Goal: Task Accomplishment & Management: Manage account settings

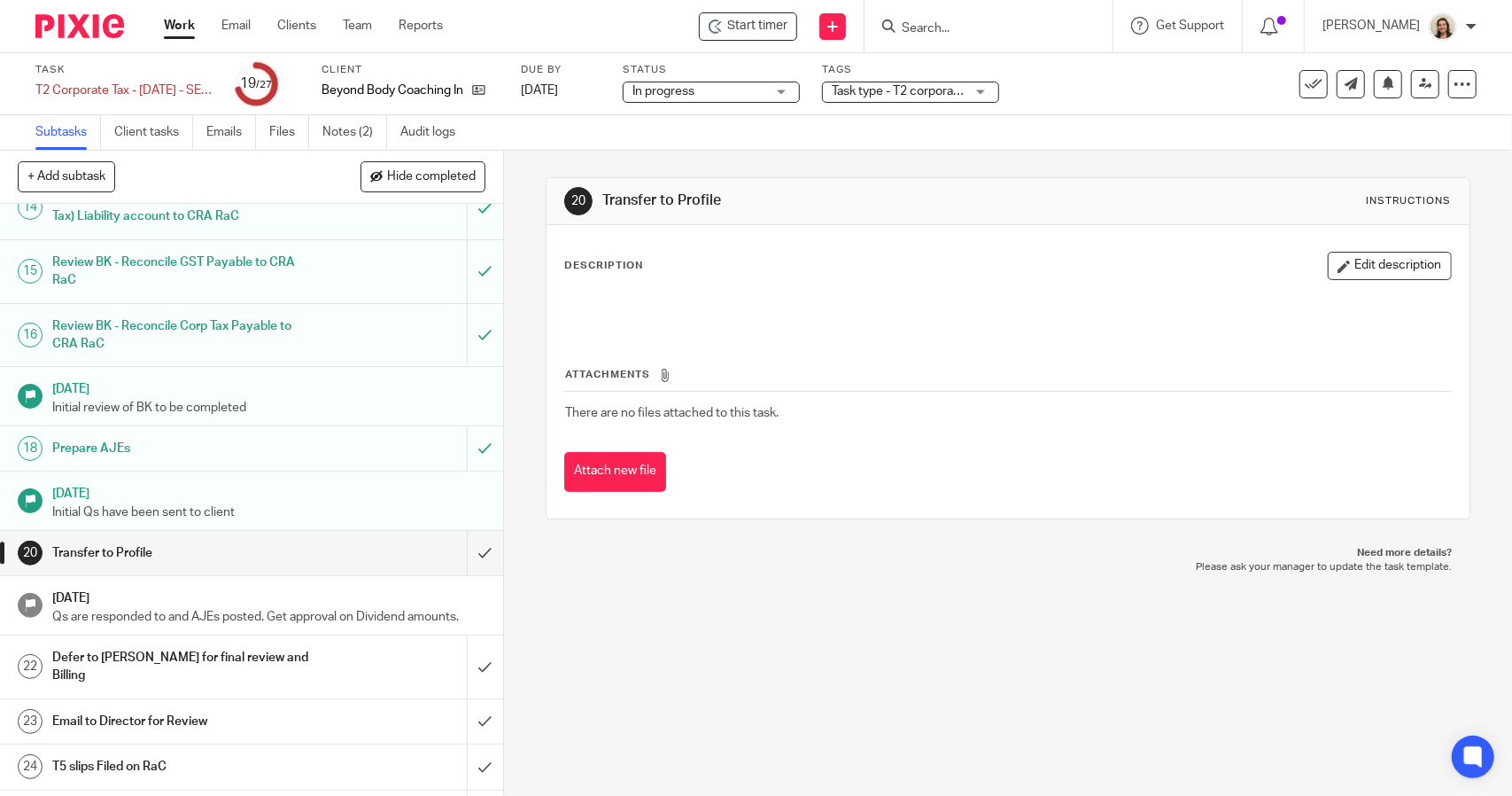
scroll to position [886, 0]
click at [242, 141] on link "Emails" at bounding box center [231, 132] width 50 height 34
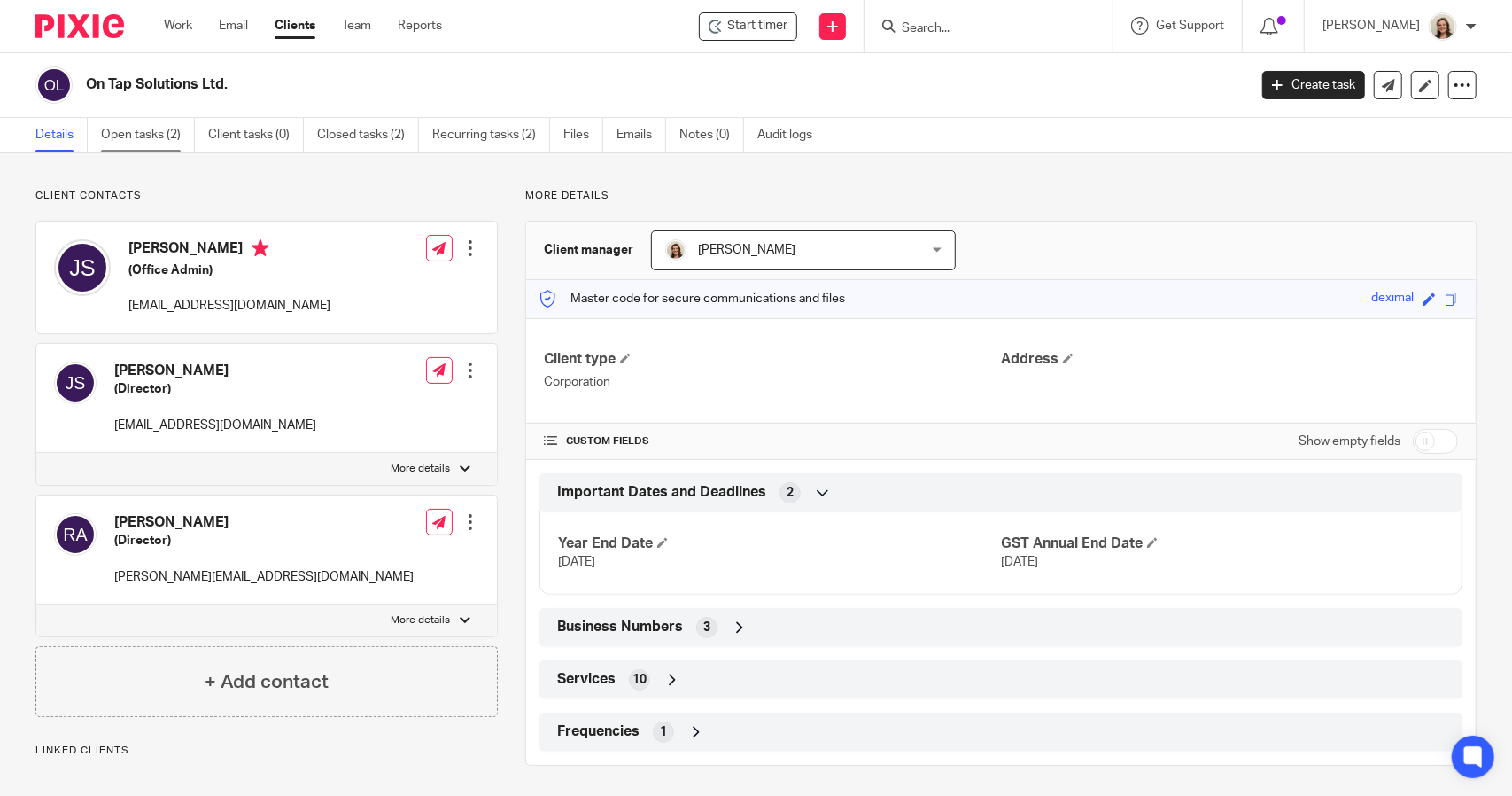
click at [150, 137] on link "Open tasks (2)" at bounding box center [148, 134] width 94 height 34
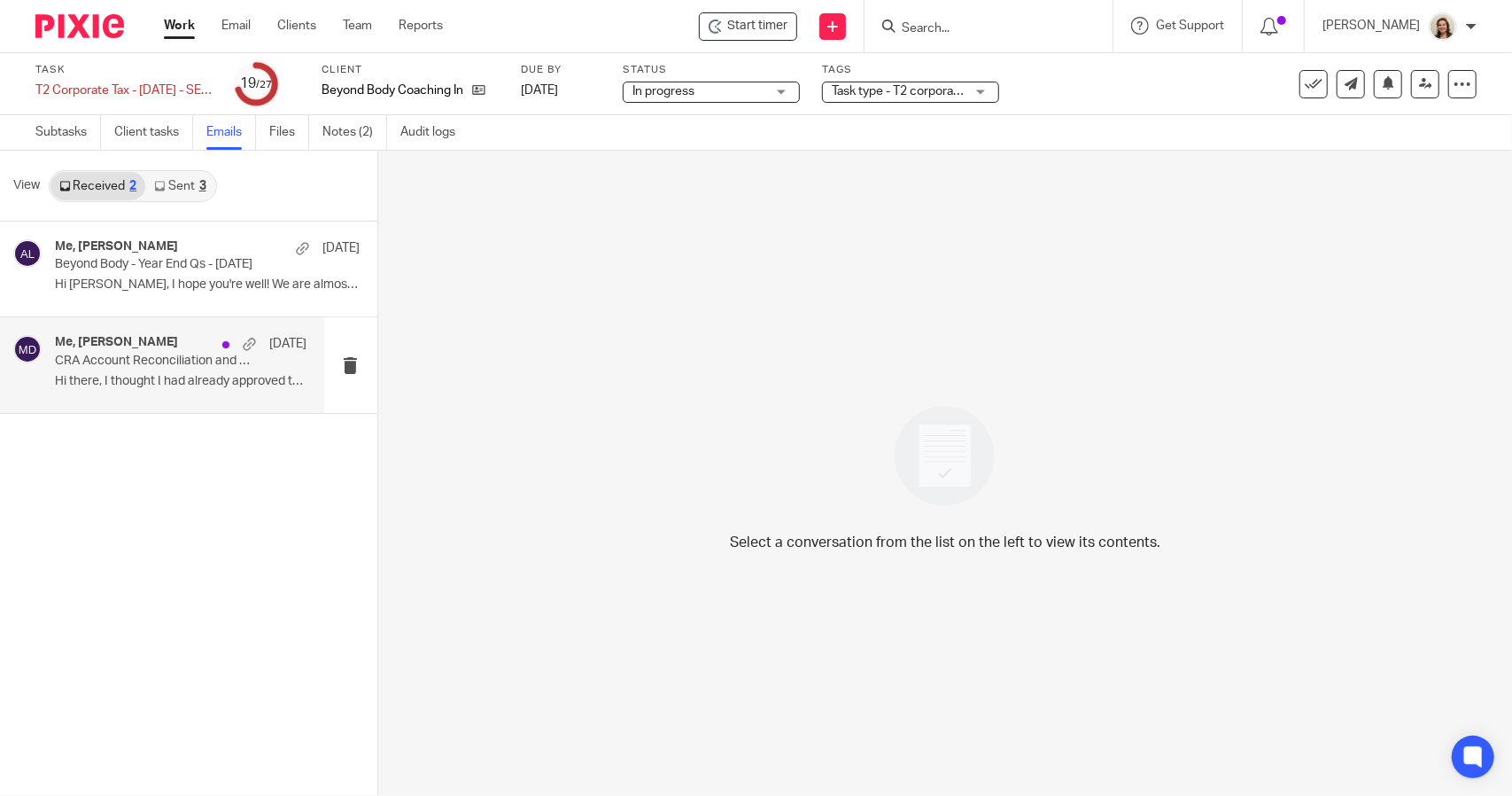
click at [157, 353] on p "CRA Account Reconciliation and Past Due Balances" at bounding box center [155, 361] width 201 height 15
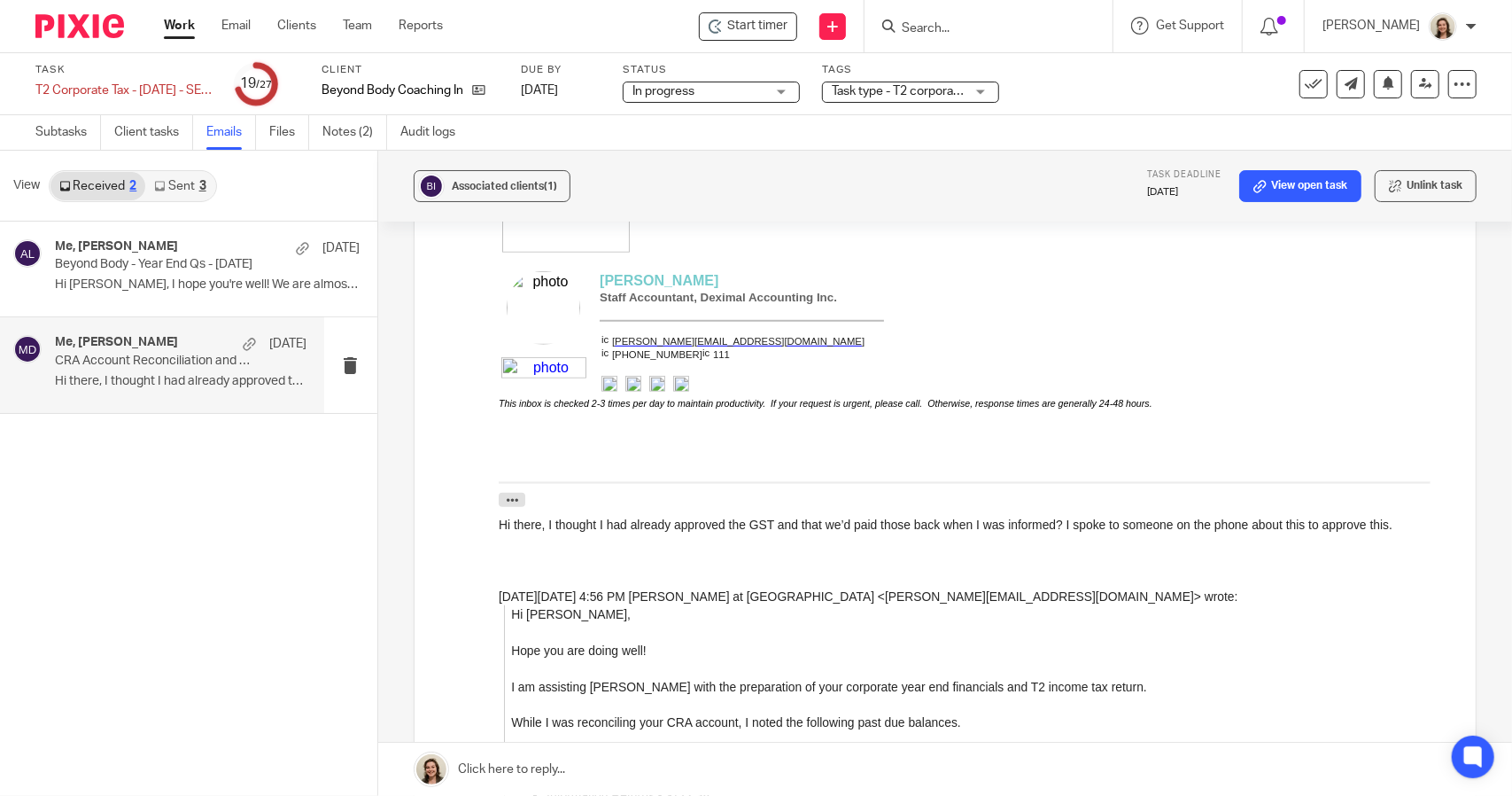
scroll to position [797, 0]
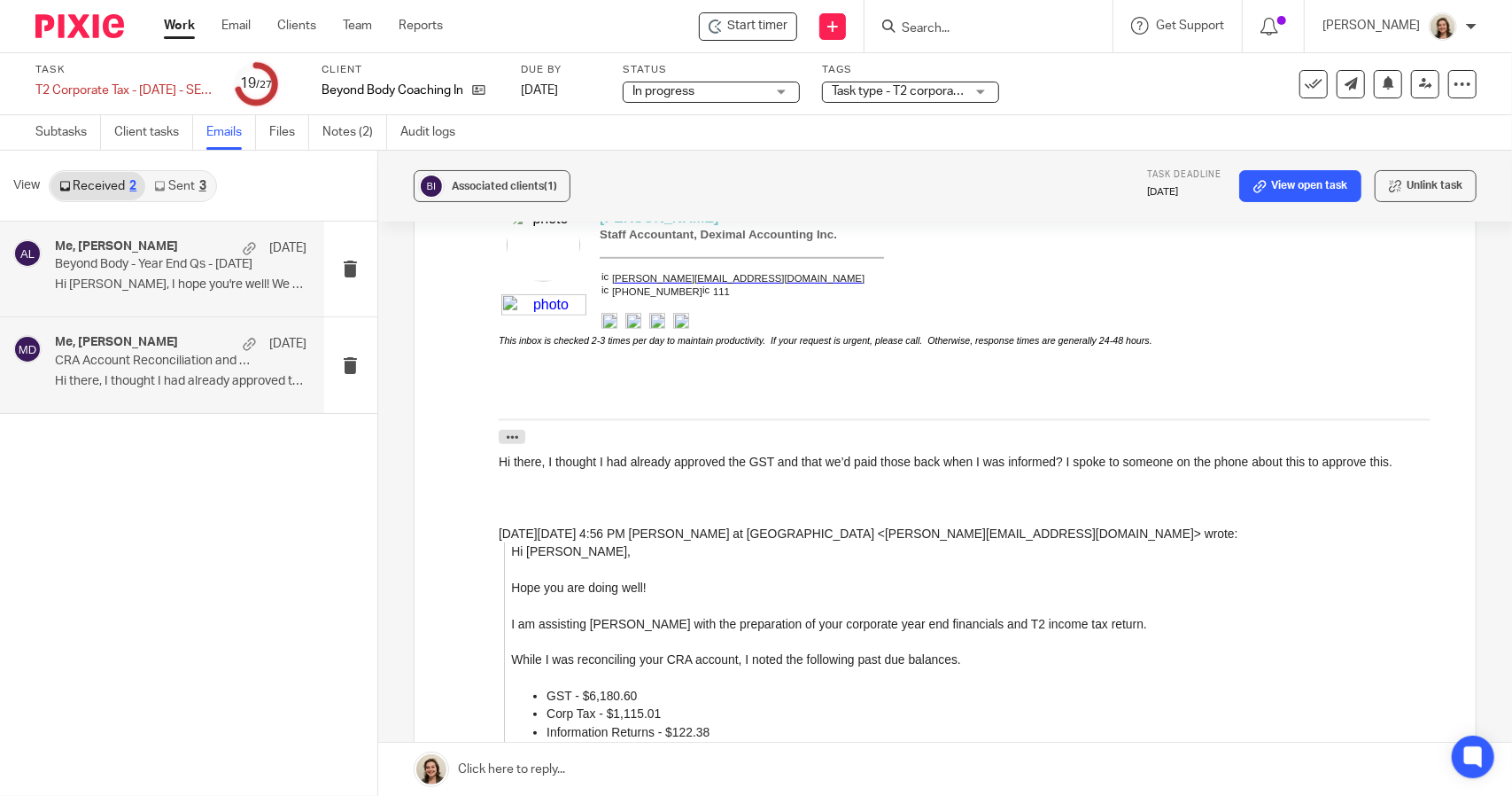
click at [127, 266] on p "Beyond Body - Year End Qs - Dec 31 2024" at bounding box center [155, 264] width 201 height 15
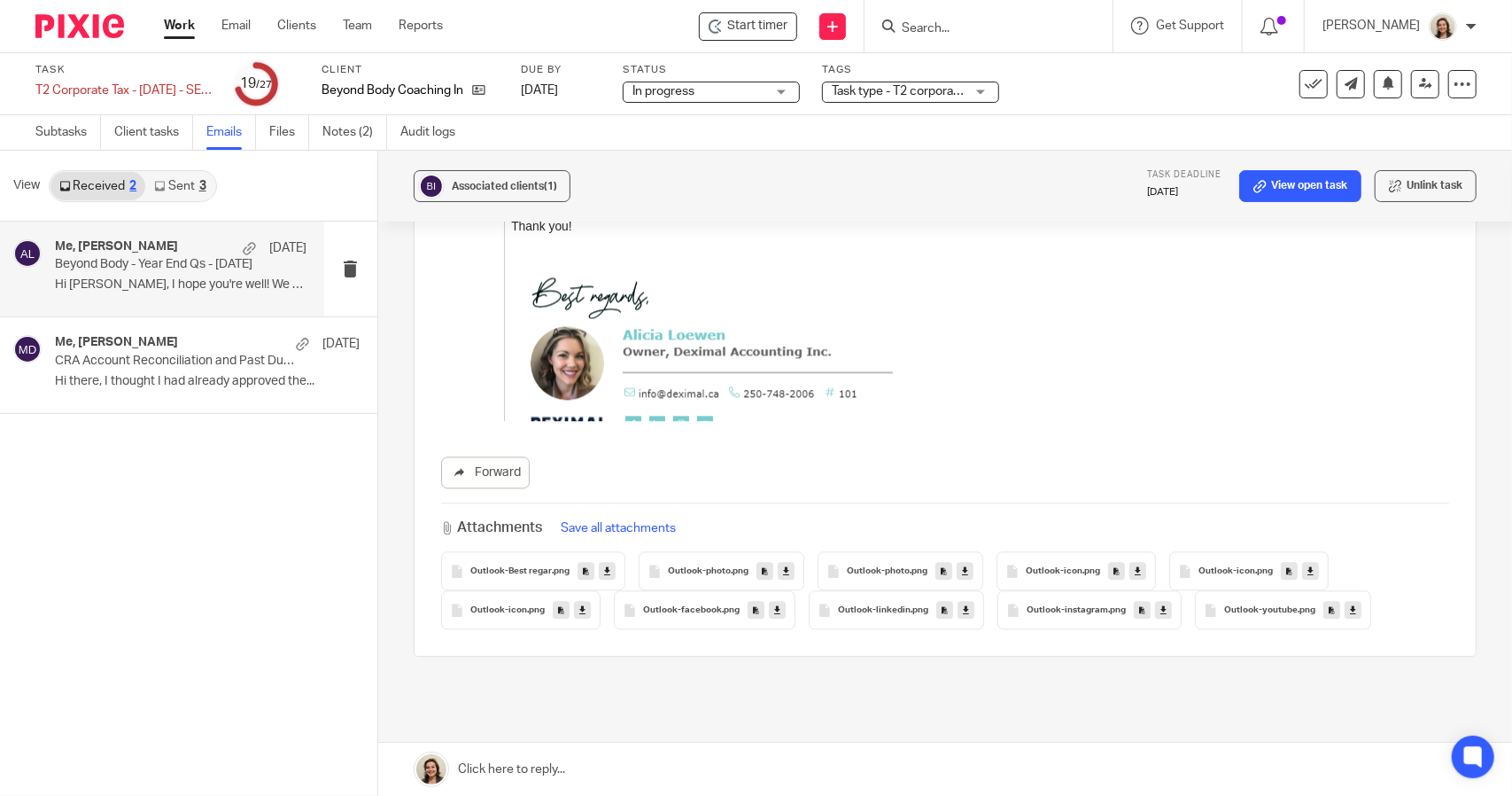
scroll to position [2717, 0]
